Goal: Transaction & Acquisition: Purchase product/service

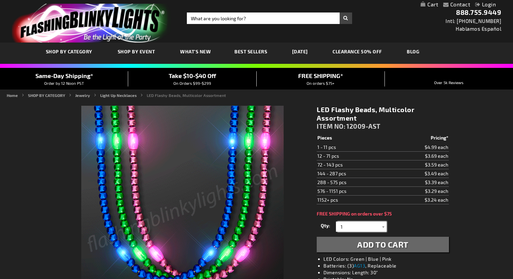
click at [332, 228] on div "Qty 1 2 3 4 5 6 7 8 9 10 11 12 24 36 48 60 72 84 96 108 120 132 144 156 168" at bounding box center [383, 226] width 132 height 13
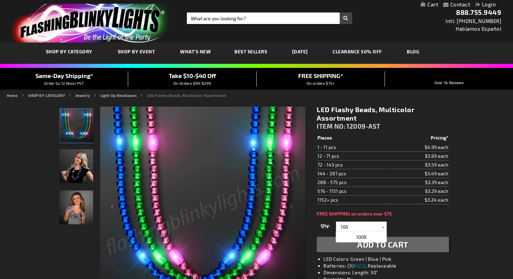
click at [413, 243] on button "Add to Cart" at bounding box center [383, 244] width 132 height 16
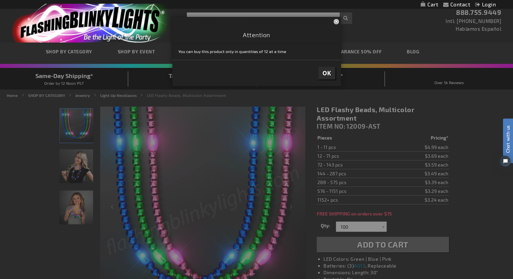
click at [328, 73] on span "OK" at bounding box center [327, 73] width 9 height 8
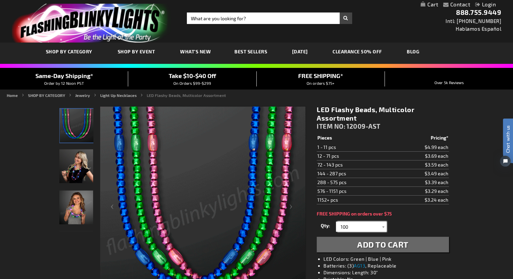
click at [365, 225] on input "100" at bounding box center [362, 226] width 49 height 10
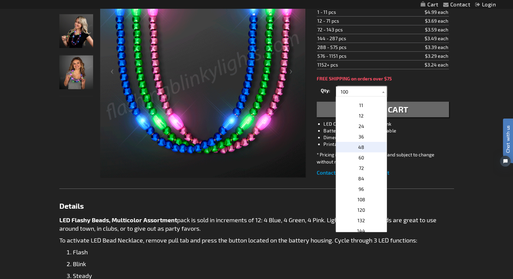
scroll to position [135, 0]
click at [369, 169] on p "108" at bounding box center [361, 165] width 51 height 10
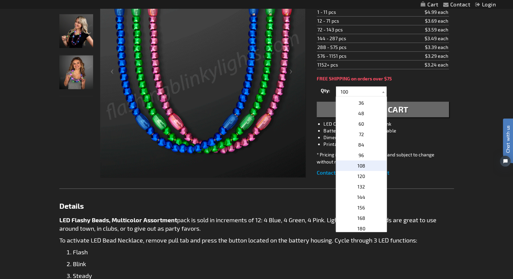
type input "108"
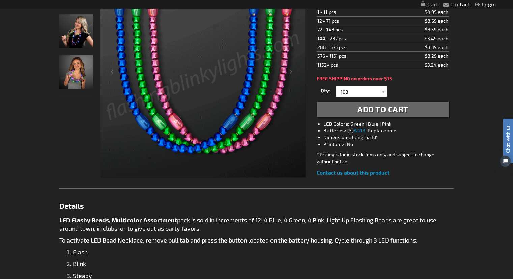
click at [411, 109] on button "Add to Cart" at bounding box center [383, 110] width 132 height 16
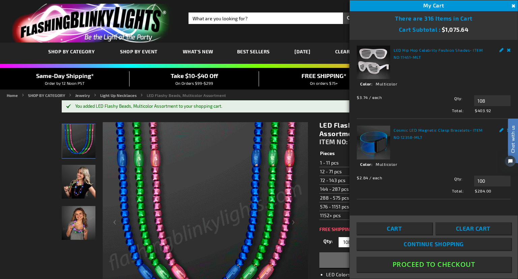
scroll to position [69, 0]
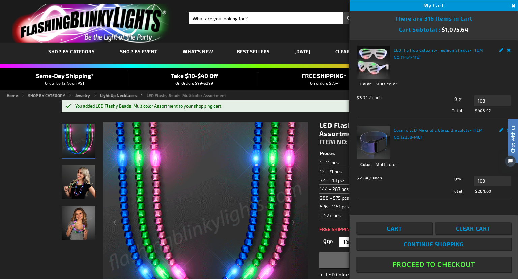
click at [407, 230] on link "Cart" at bounding box center [395, 228] width 76 height 12
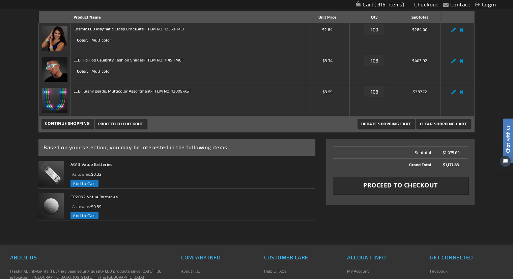
scroll to position [101, 0]
